Goal: Task Accomplishment & Management: Manage account settings

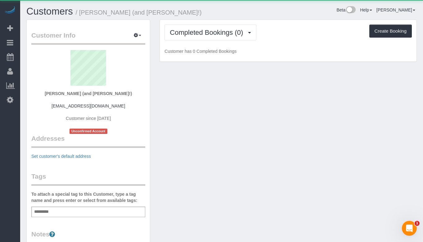
scroll to position [393, 423]
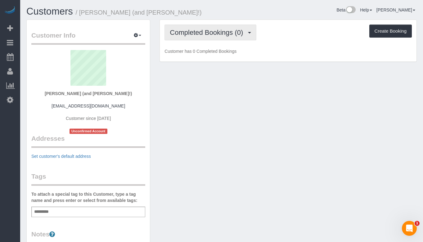
click at [227, 38] on button "Completed Bookings (0)" at bounding box center [210, 33] width 92 height 16
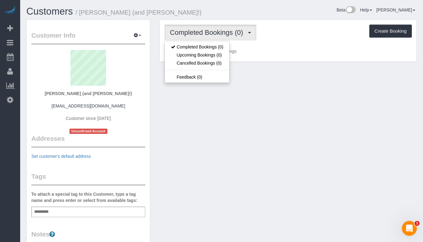
click at [235, 29] on span "Completed Bookings (0)" at bounding box center [208, 33] width 76 height 8
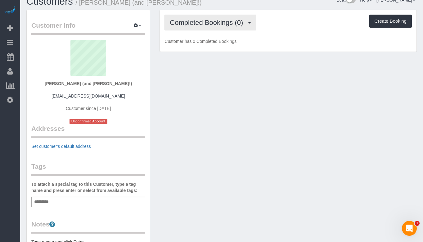
scroll to position [0, 0]
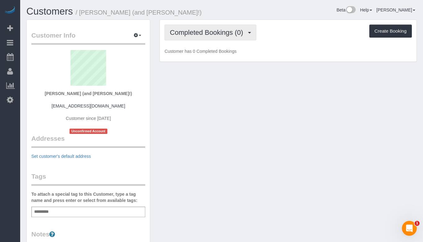
click at [218, 34] on span "Completed Bookings (0)" at bounding box center [208, 33] width 76 height 8
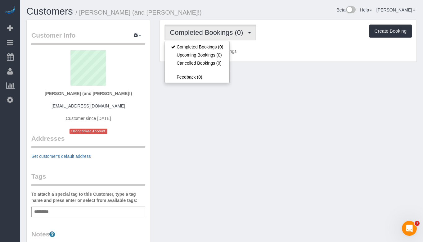
click at [218, 34] on span "Completed Bookings (0)" at bounding box center [208, 33] width 76 height 8
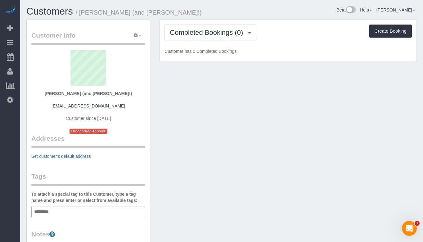
click at [132, 37] on button "button" at bounding box center [138, 36] width 16 height 10
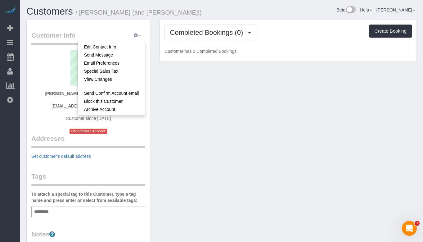
click at [132, 37] on button "button" at bounding box center [138, 36] width 16 height 10
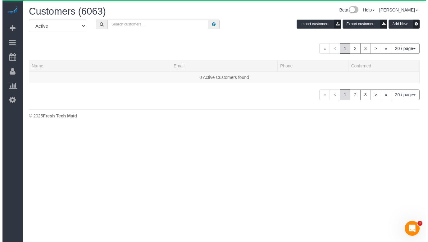
scroll to position [390, 423]
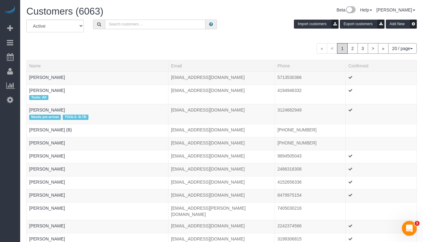
click at [141, 26] on input "text" at bounding box center [155, 25] width 101 height 10
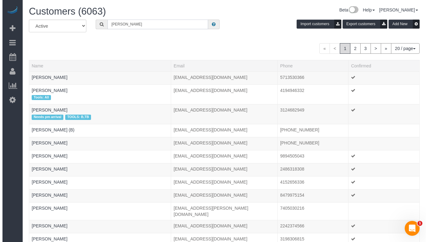
scroll to position [30891, 30606]
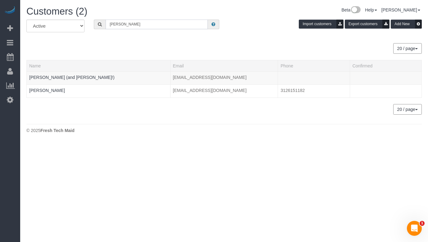
type input "[PERSON_NAME]"
